Goal: Information Seeking & Learning: Learn about a topic

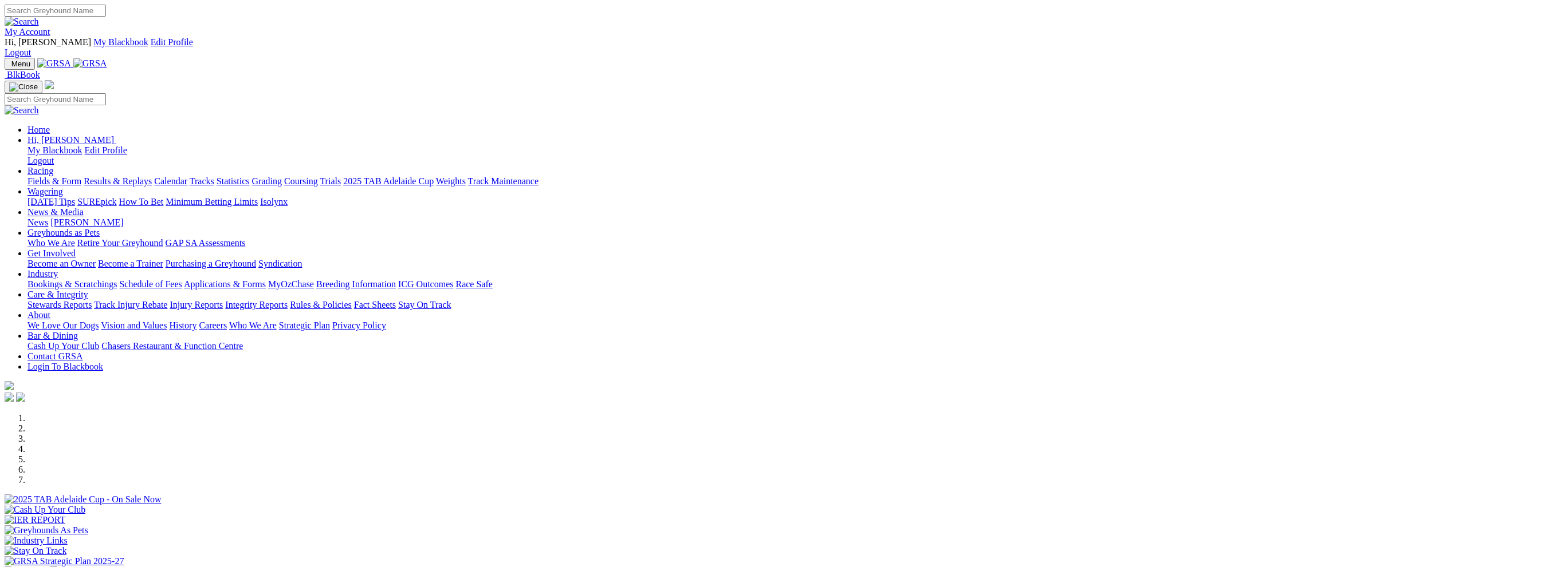
scroll to position [286, 0]
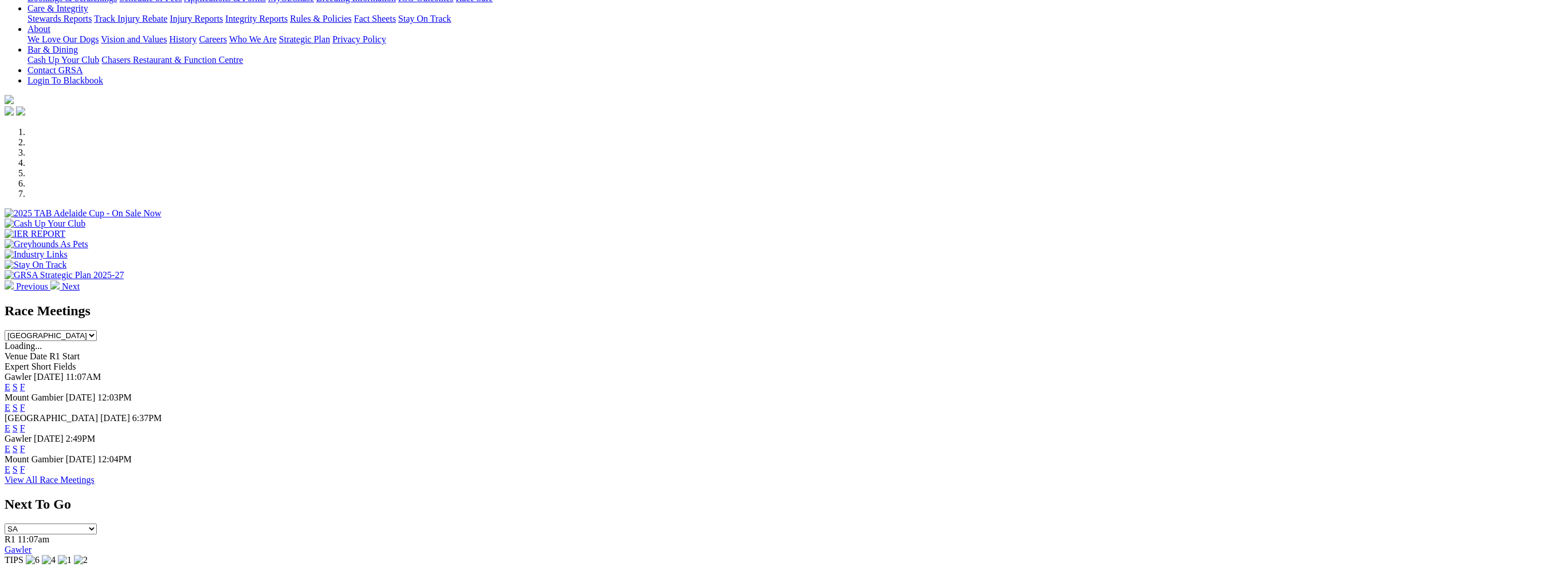
click at [25, 444] on link "F" at bounding box center [23, 449] width 5 height 10
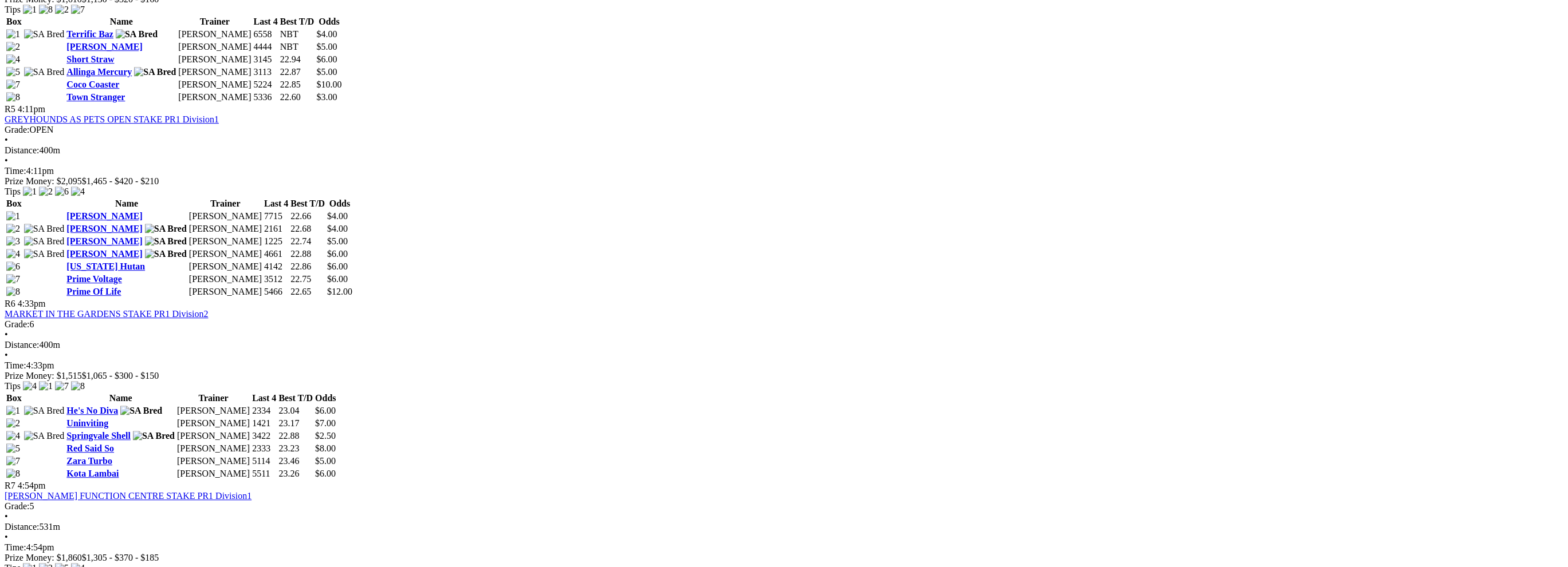
scroll to position [1260, 0]
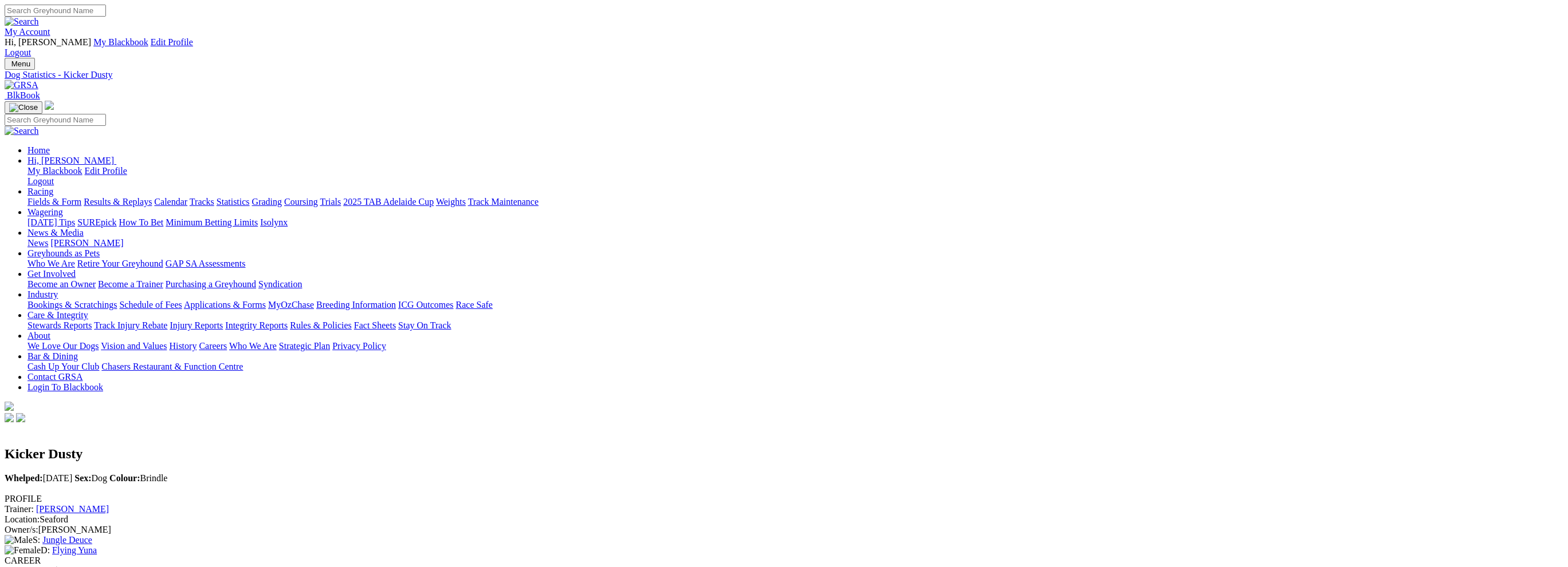
click at [106, 16] on input "Search" at bounding box center [55, 10] width 102 height 12
type input "canya jive"
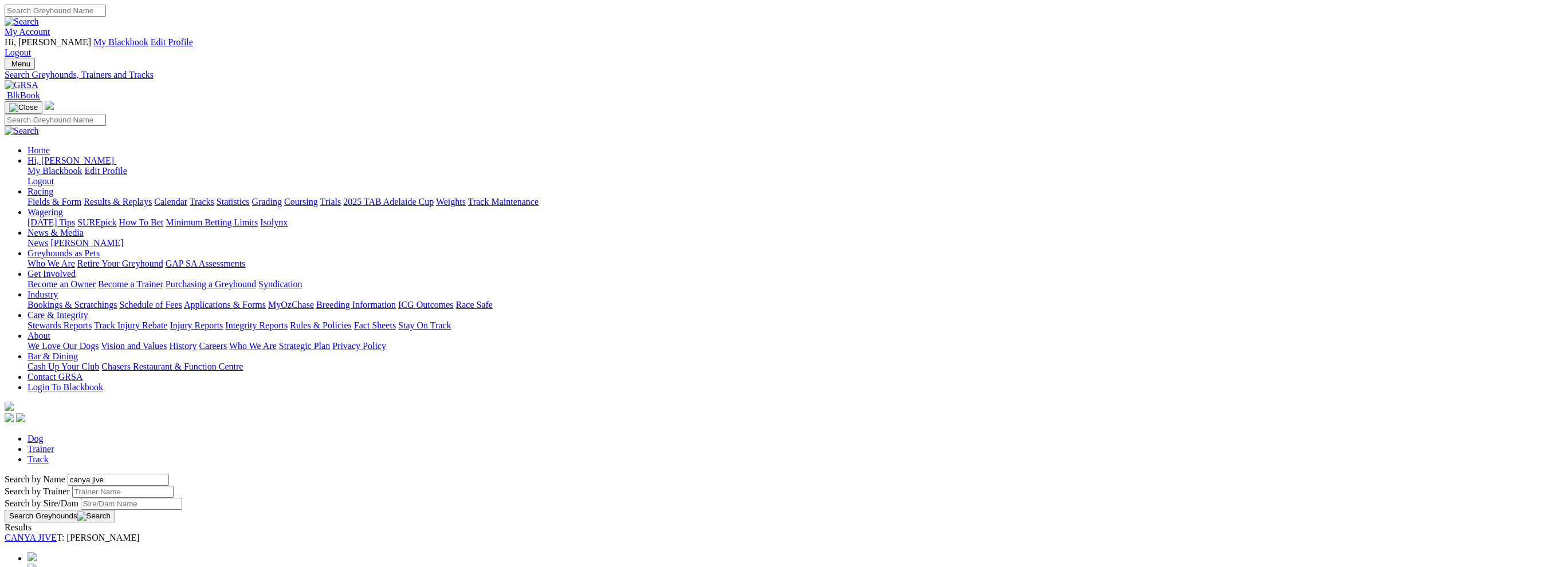
click at [57, 533] on link "CANYA JIVE" at bounding box center [31, 537] width 53 height 10
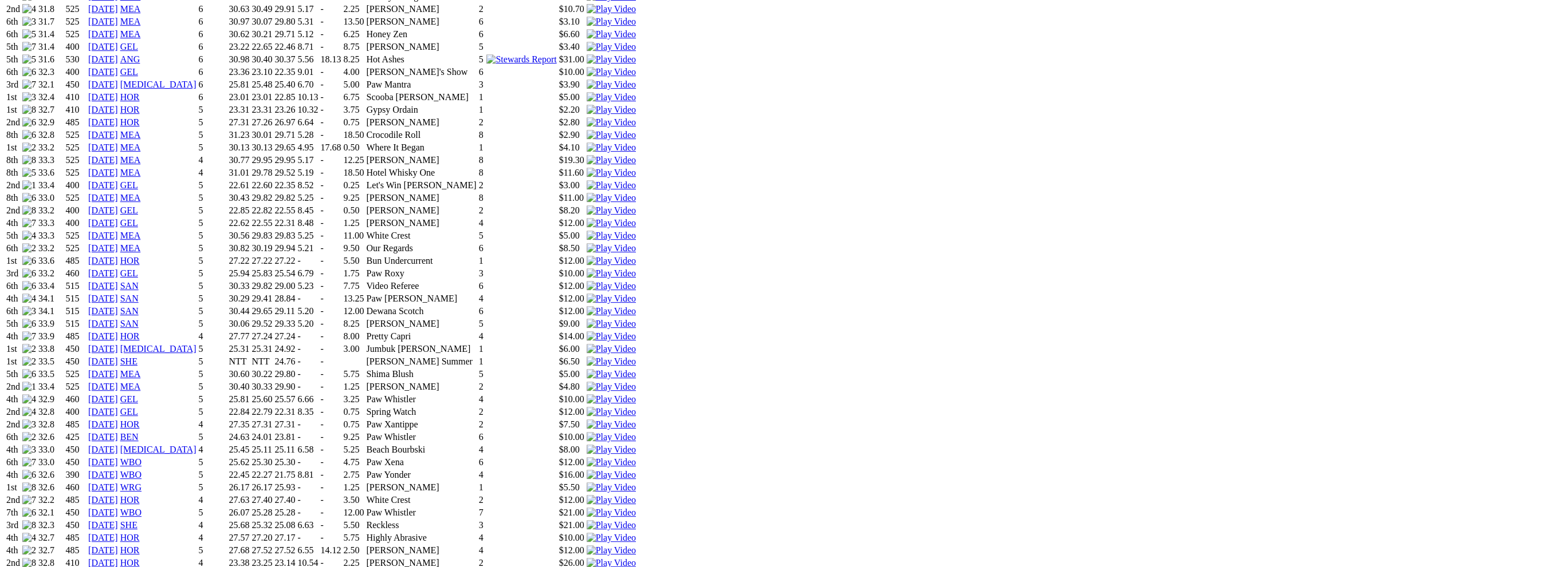
scroll to position [980, 0]
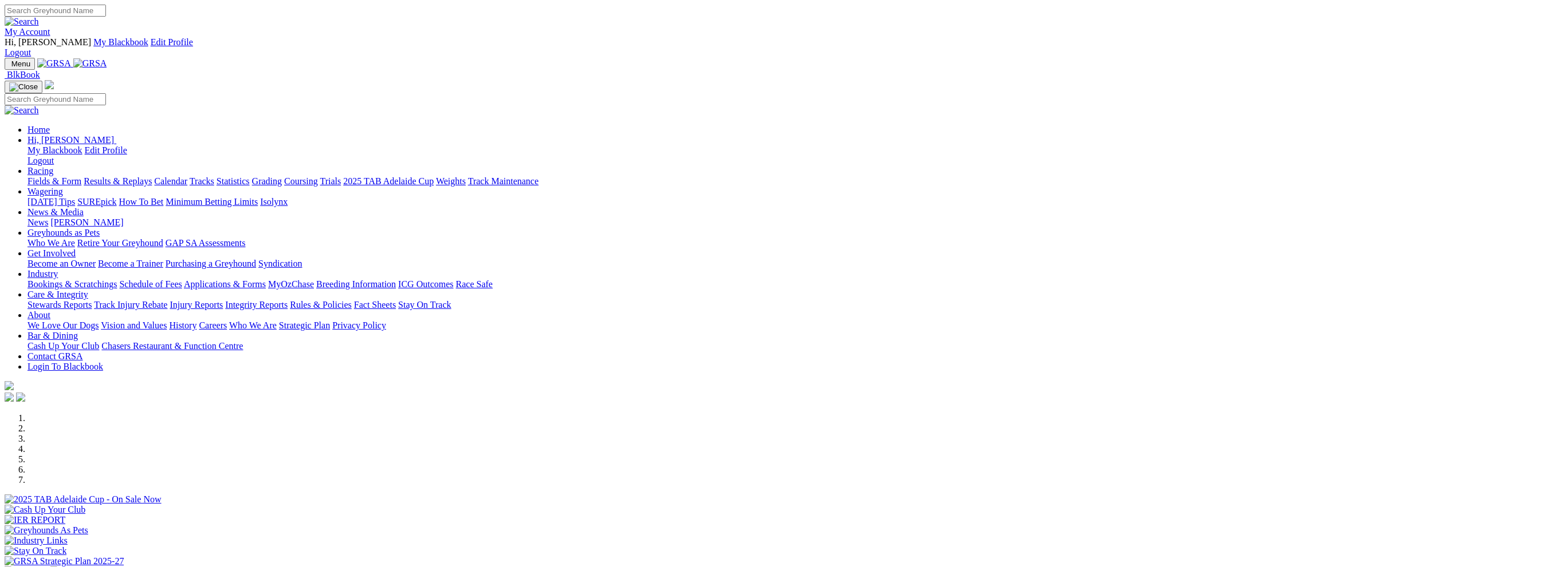
click at [151, 177] on link "Results & Replays" at bounding box center [118, 181] width 68 height 10
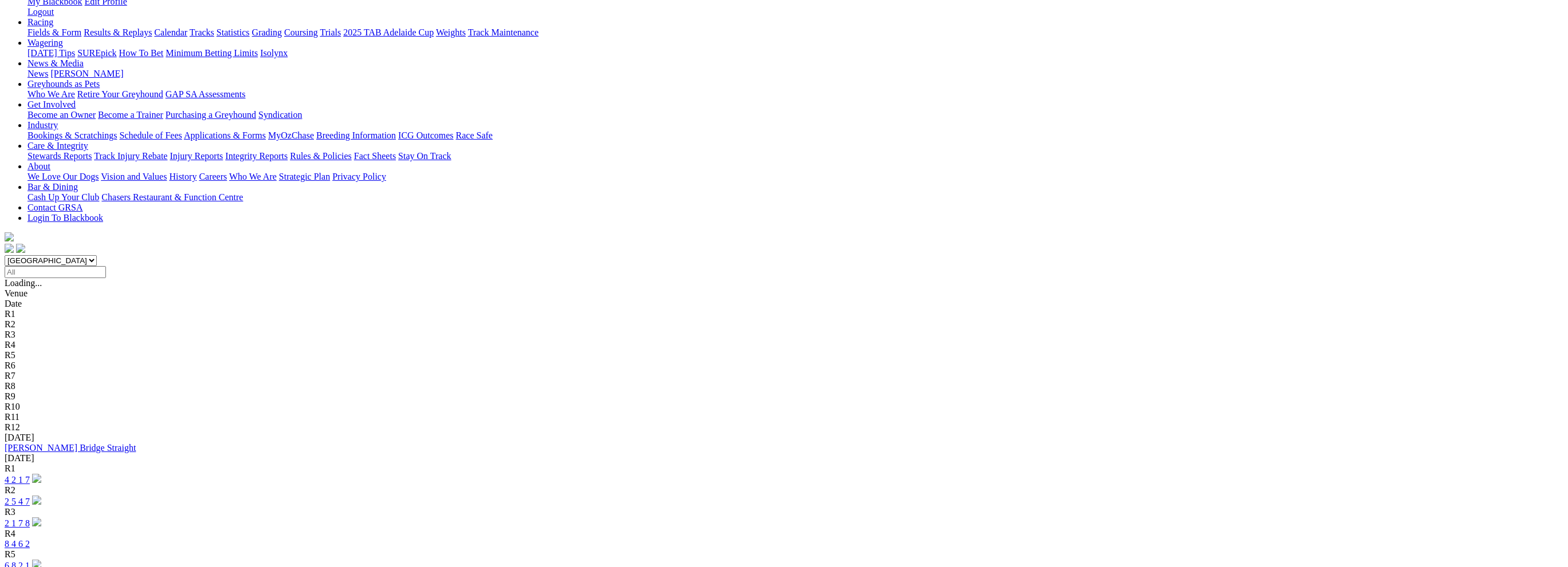
scroll to position [172, 0]
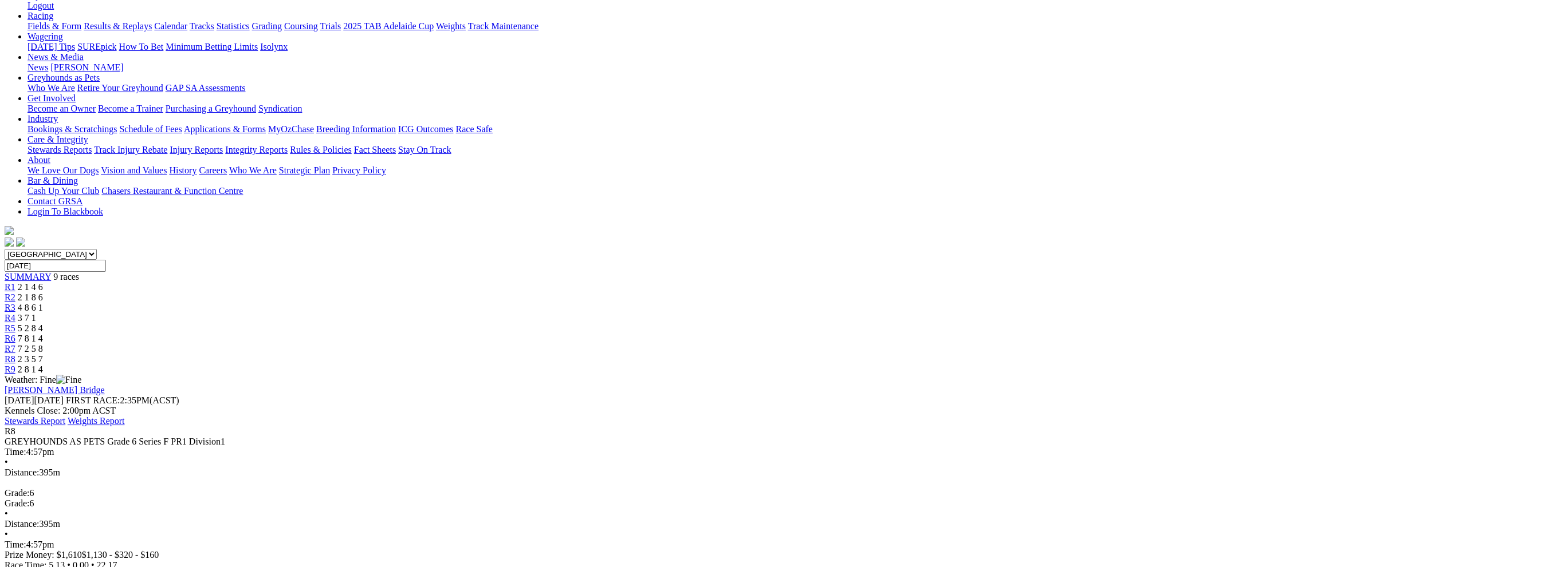
scroll to position [172, 0]
